Goal: Check status: Check status

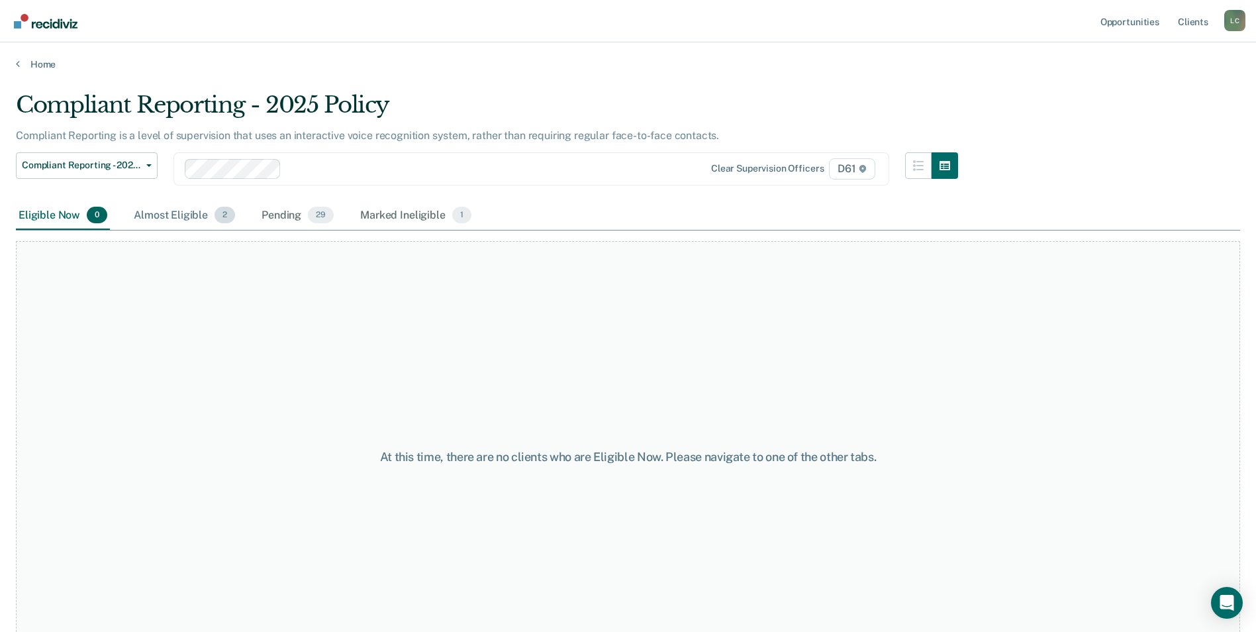
click at [198, 207] on div "Almost Eligible 2" at bounding box center [184, 215] width 107 height 29
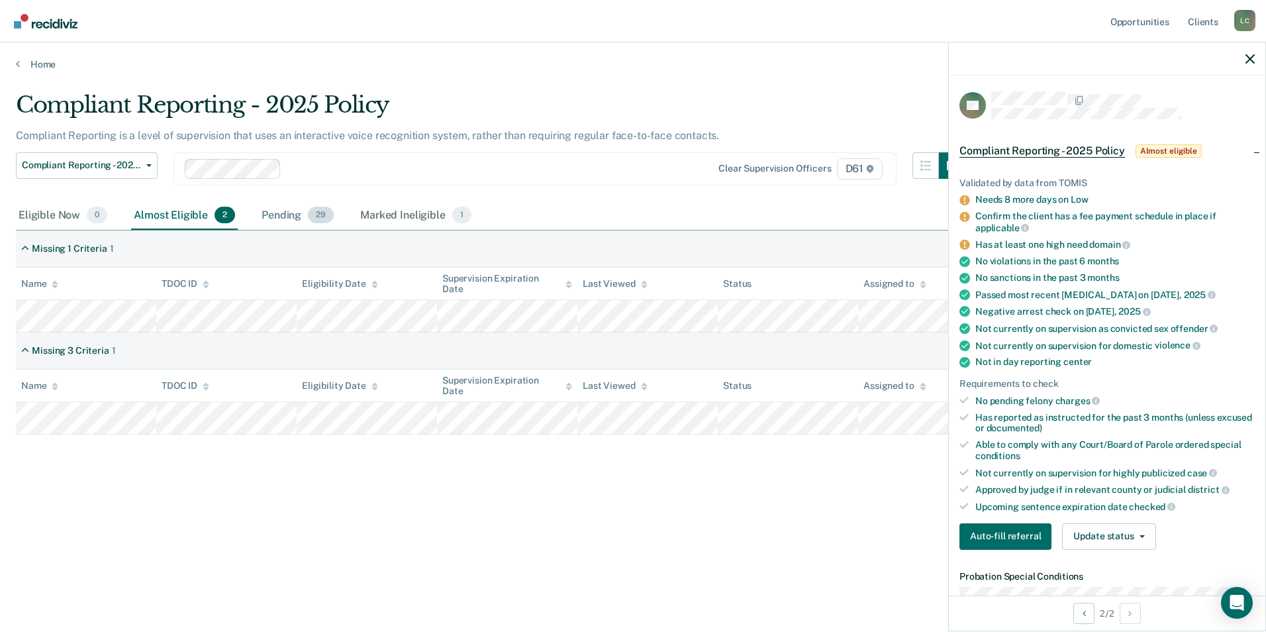
click at [274, 218] on div "Pending 29" at bounding box center [297, 215] width 77 height 29
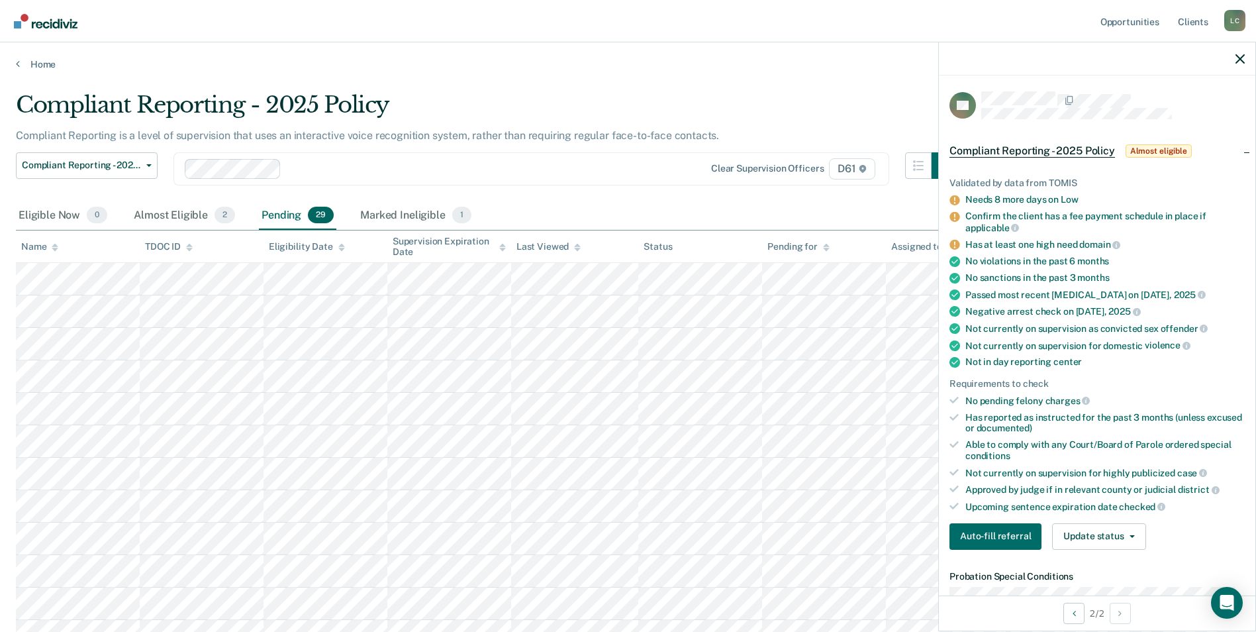
click at [651, 181] on div "Clear supervision officers D61" at bounding box center [531, 168] width 716 height 33
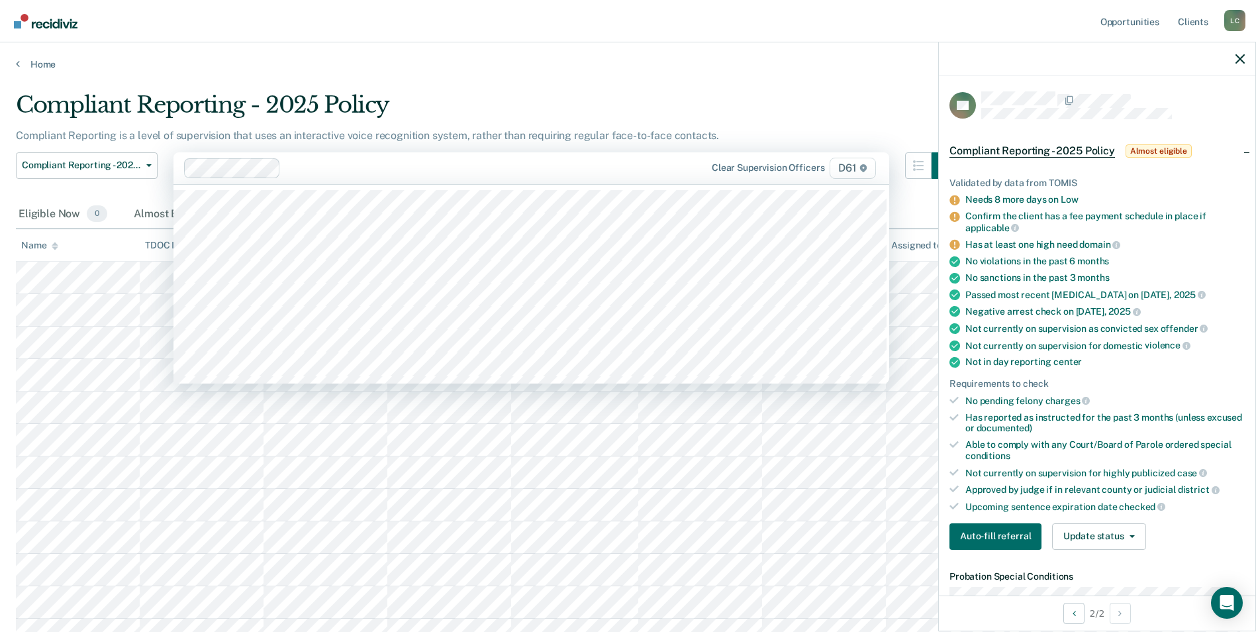
click at [878, 125] on div "Compliant Reporting - 2025 Policy" at bounding box center [487, 110] width 942 height 38
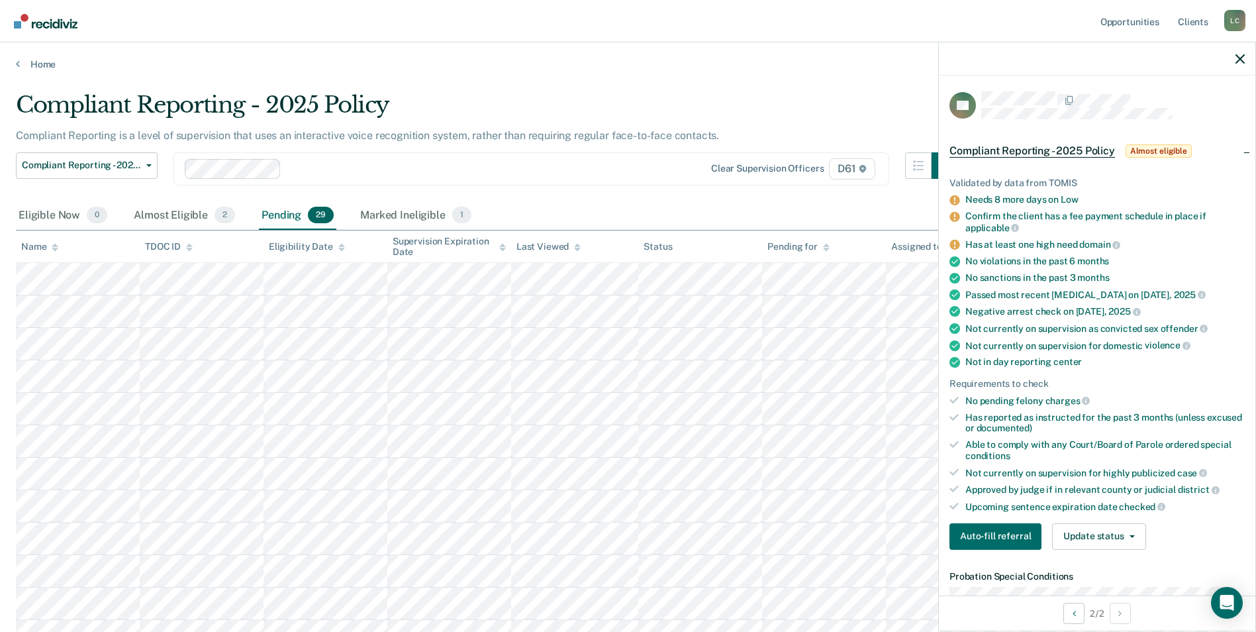
click at [56, 248] on icon at bounding box center [55, 247] width 7 height 9
click at [815, 102] on div "Compliant Reporting - 2025 Policy" at bounding box center [487, 110] width 942 height 38
click at [1235, 57] on div at bounding box center [1097, 58] width 316 height 33
click at [1238, 59] on icon "button" at bounding box center [1239, 58] width 9 height 9
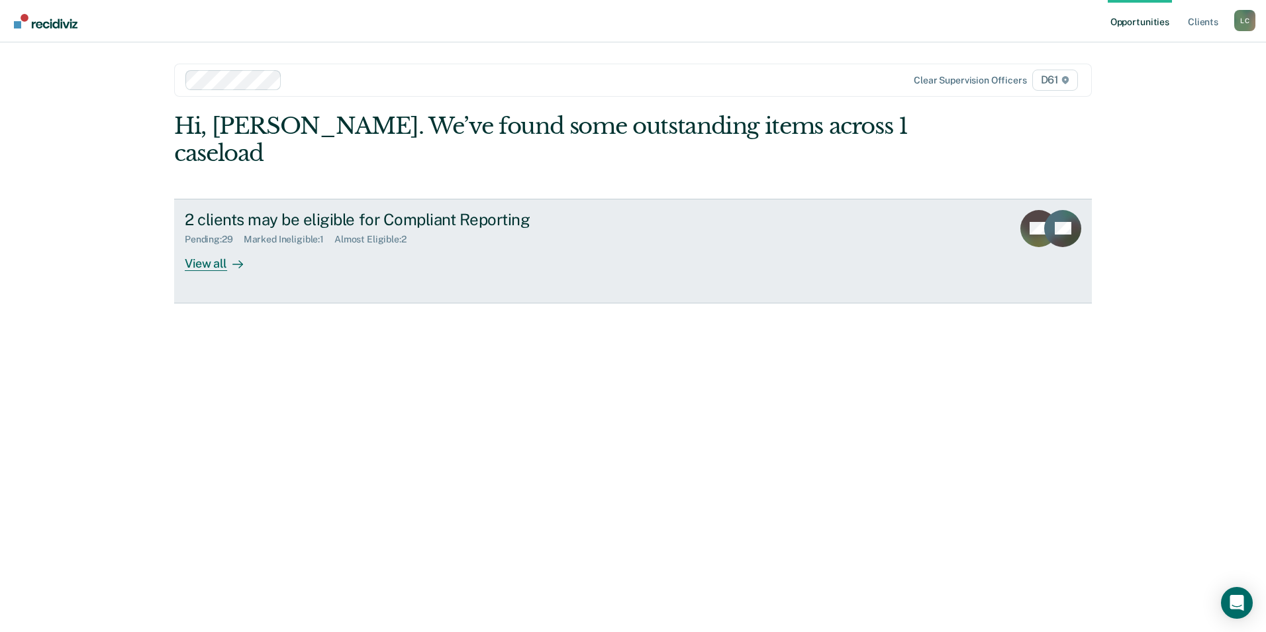
click at [442, 220] on div "2 clients may be eligible for Compliant Reporting Pending : 29 Marked Ineligibl…" at bounding box center [433, 240] width 496 height 61
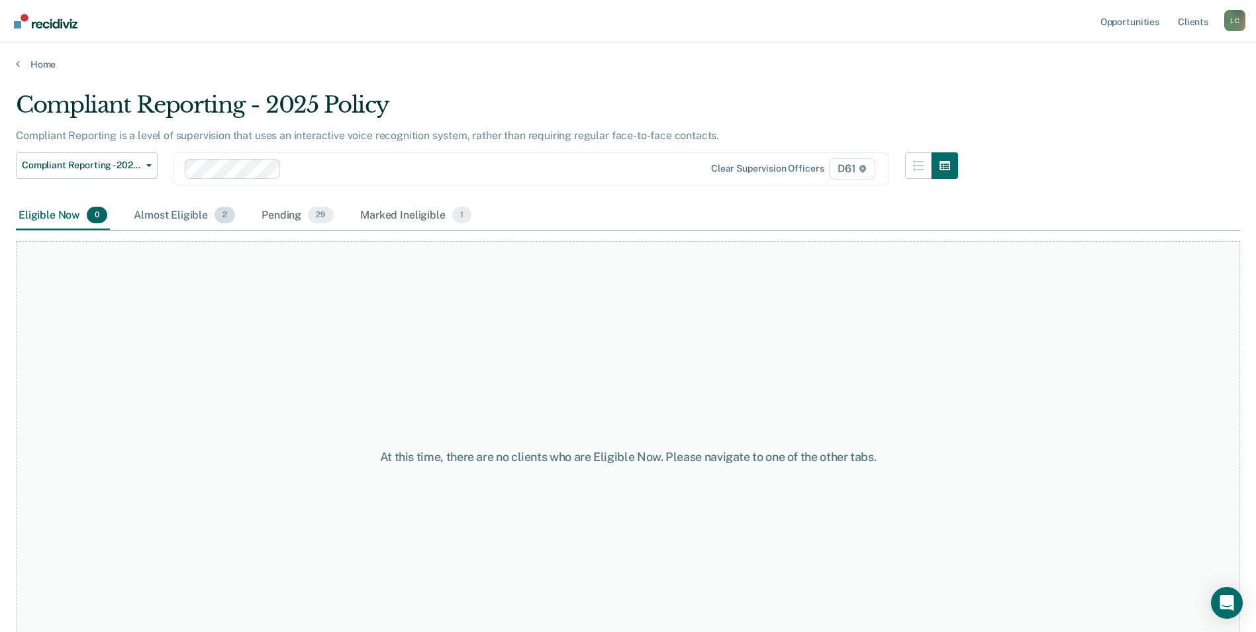
click at [201, 214] on div "Almost Eligible 2" at bounding box center [184, 215] width 107 height 29
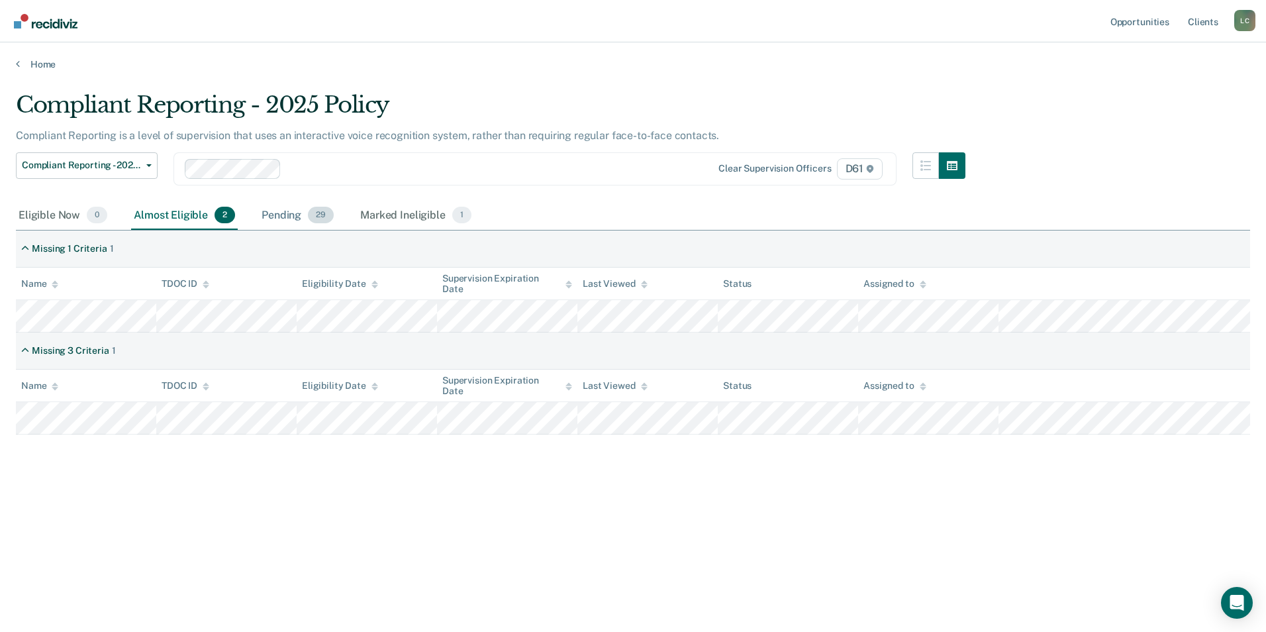
drag, startPoint x: 318, startPoint y: 226, endPoint x: 335, endPoint y: 226, distance: 17.2
click at [318, 226] on div "Pending 29" at bounding box center [297, 215] width 77 height 29
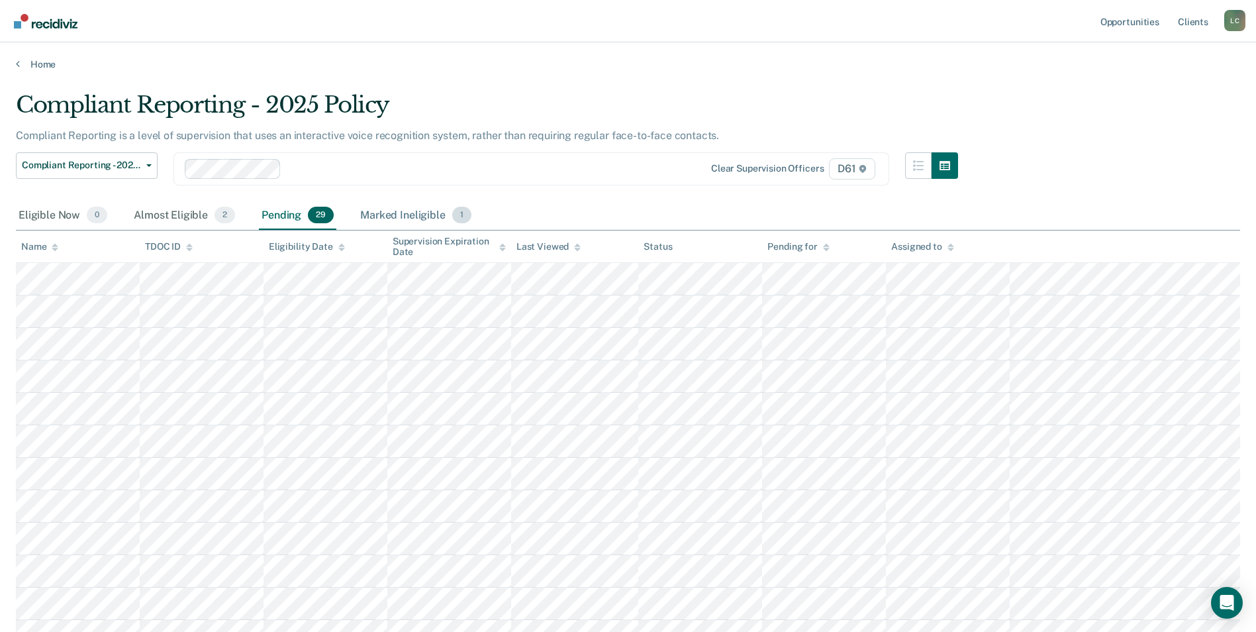
click at [398, 225] on div "Marked Ineligible 1" at bounding box center [415, 215] width 117 height 29
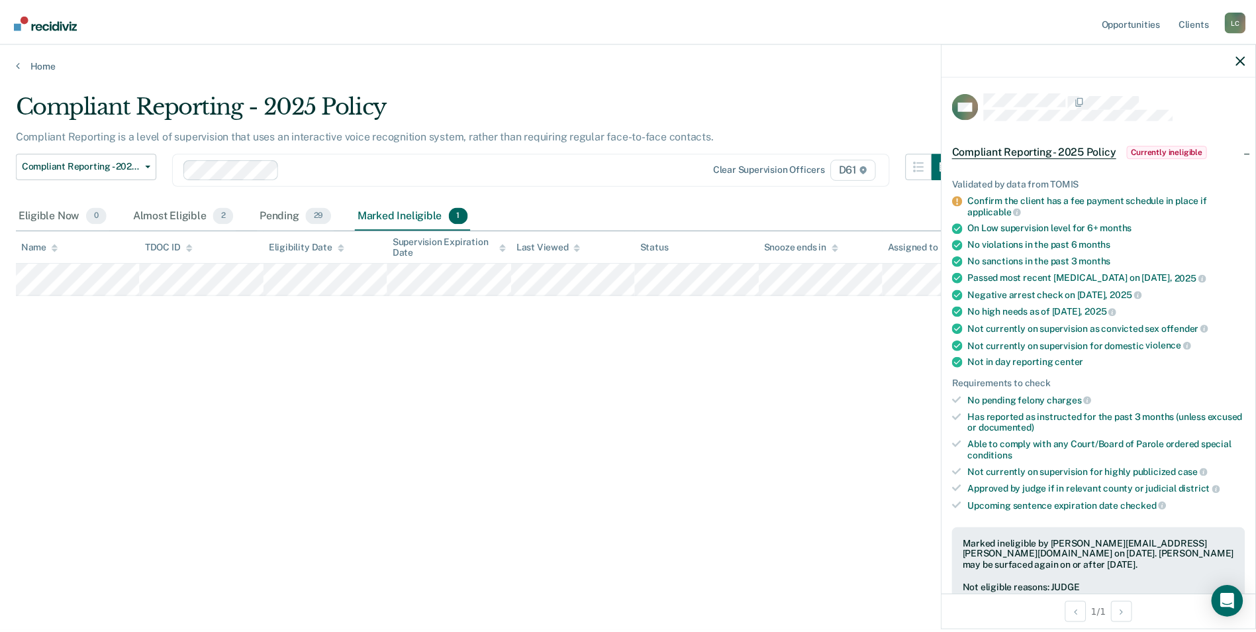
scroll to position [66, 0]
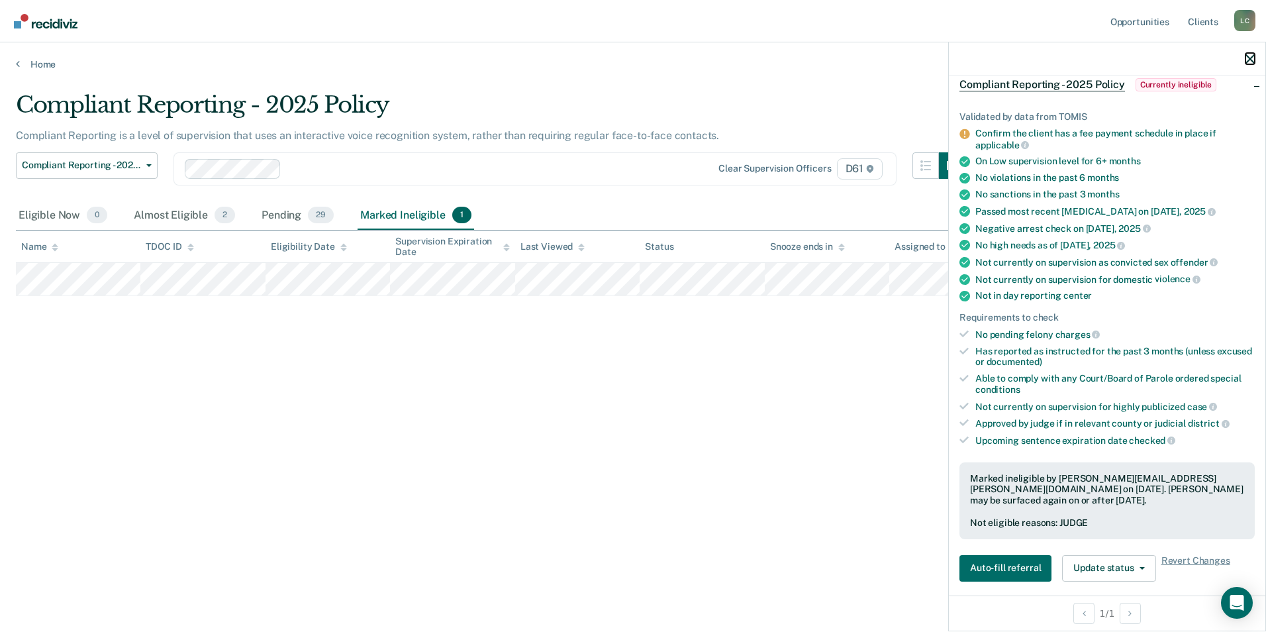
click at [1252, 62] on icon "button" at bounding box center [1249, 58] width 9 height 9
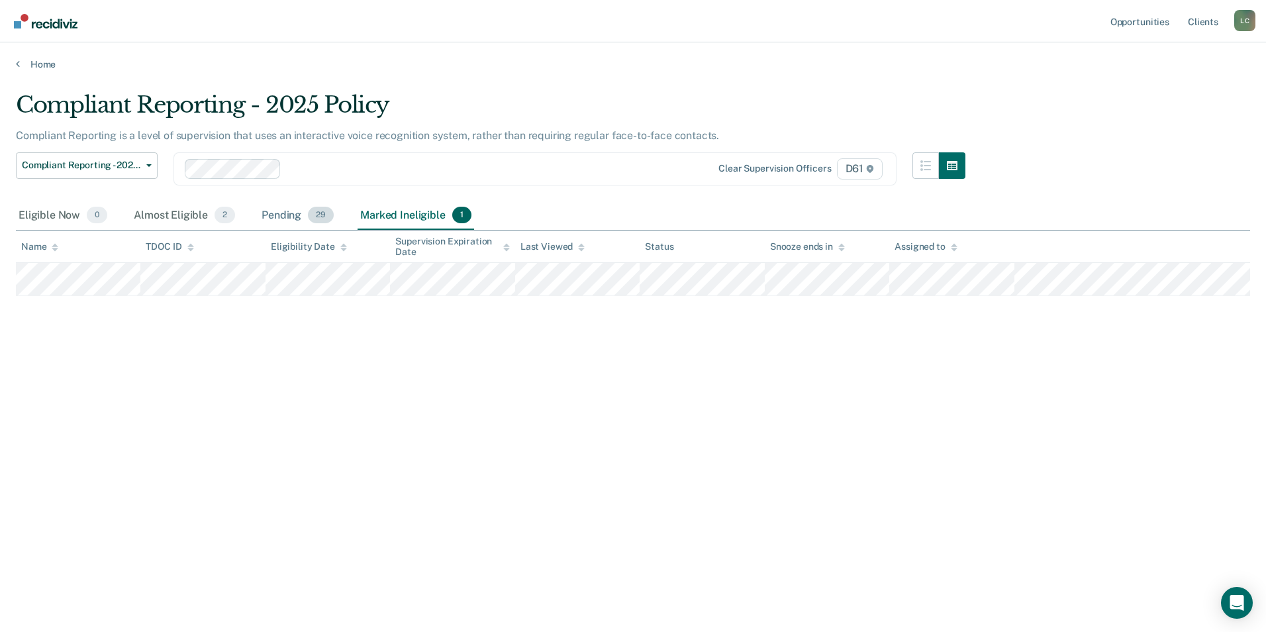
click at [283, 212] on div "Pending 29" at bounding box center [297, 215] width 77 height 29
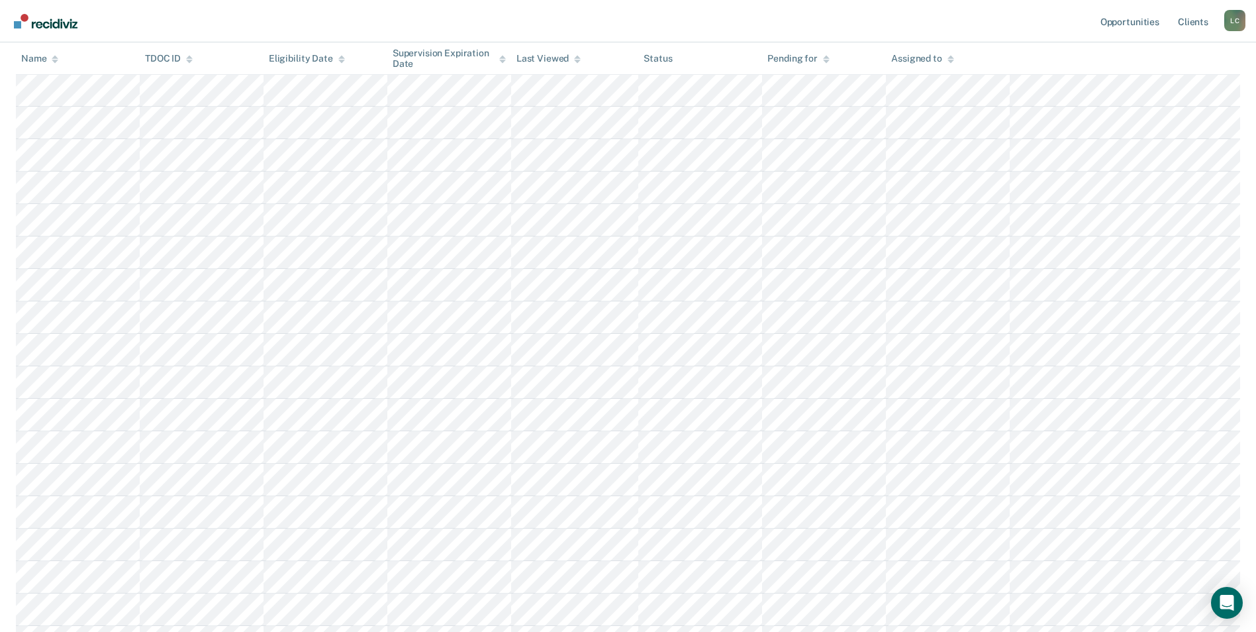
scroll to position [336, 0]
